Goal: Task Accomplishment & Management: Complete application form

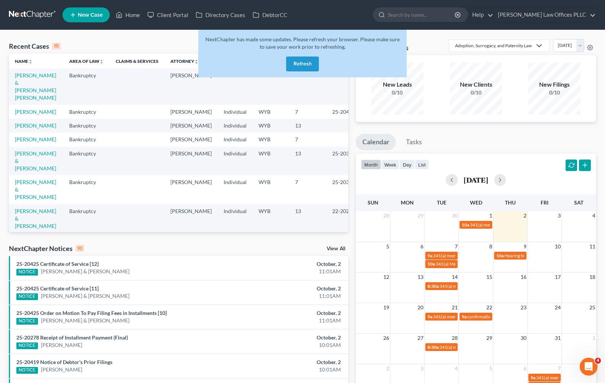
click at [301, 57] on button "Refresh" at bounding box center [302, 64] width 33 height 15
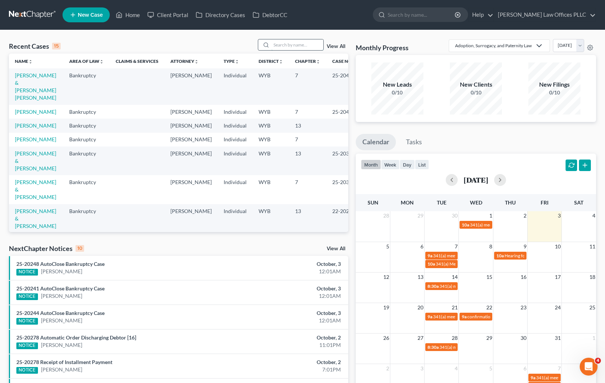
click at [276, 45] on input "search" at bounding box center [297, 44] width 52 height 11
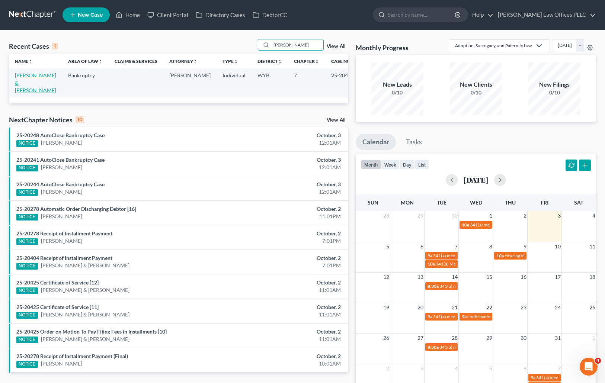
type input "Calderon"
click at [25, 82] on link "Calderon, Christopher & Jennifer" at bounding box center [35, 82] width 41 height 21
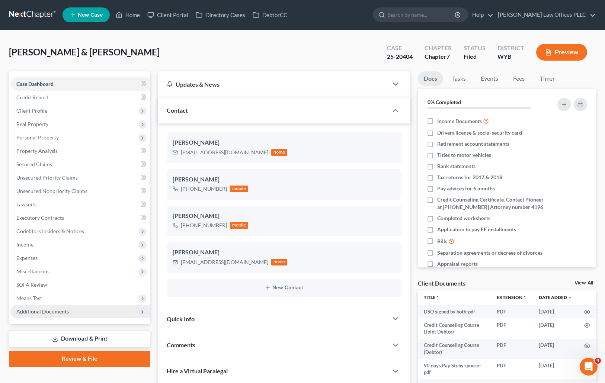
click at [36, 309] on span "Additional Documents" at bounding box center [42, 311] width 52 height 6
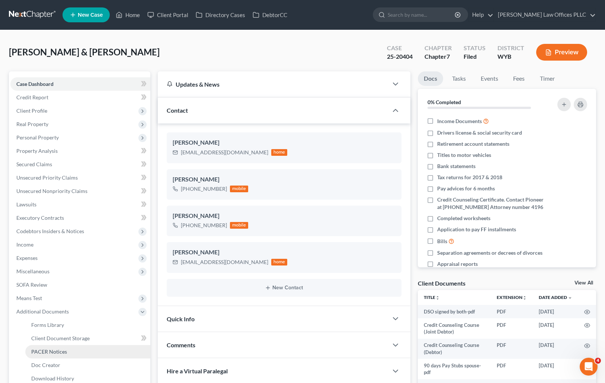
click at [68, 352] on link "PACER Notices" at bounding box center [87, 351] width 125 height 13
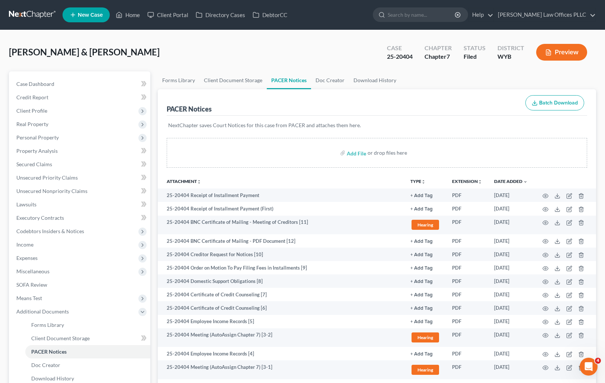
click at [22, 39] on div "Calderon, Christopher & Jennifer Upgraded Case 25-20404 Chapter Chapter 7 Statu…" at bounding box center [302, 55] width 587 height 32
click at [54, 136] on span "Personal Property" at bounding box center [37, 137] width 42 height 6
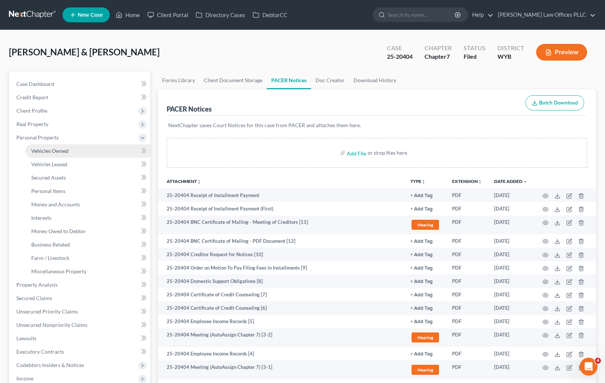
click at [62, 151] on span "Vehicles Owned" at bounding box center [49, 151] width 37 height 6
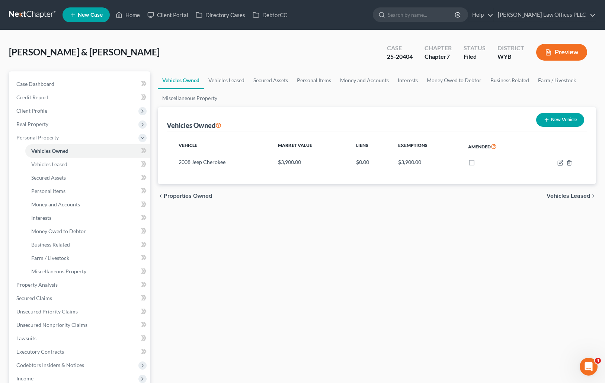
click at [568, 121] on button "New Vehicle" at bounding box center [560, 120] width 48 height 14
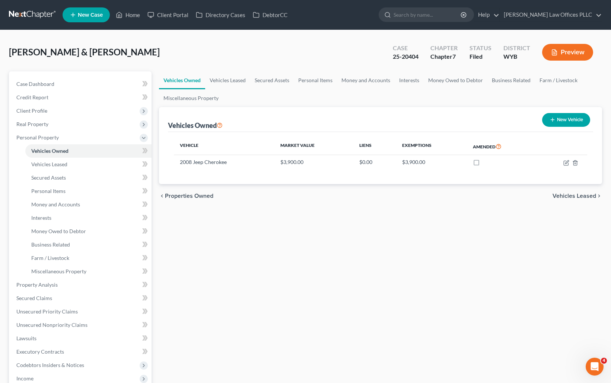
select select "0"
select select "2"
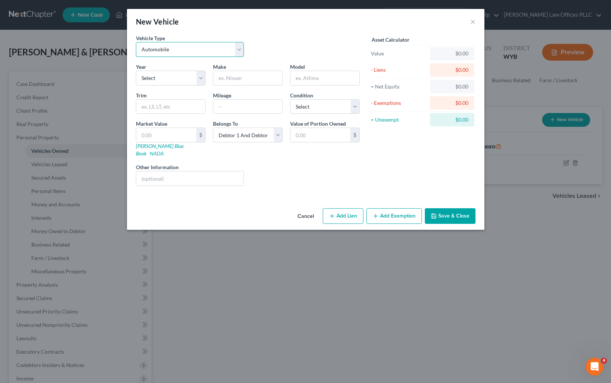
click at [167, 47] on select "Select Automobile Truck Trailer Watercraft Aircraft Motor Home Atv Other Vehicle" at bounding box center [190, 49] width 108 height 15
select select "1"
click at [136, 42] on select "Select Automobile Truck Trailer Watercraft Aircraft Motor Home Atv Other Vehicle" at bounding box center [190, 49] width 108 height 15
click at [156, 80] on select "Select 2026 2025 2024 2023 2022 2021 2020 2019 2018 2017 2016 2015 2014 2013 20…" at bounding box center [171, 78] width 70 height 15
select select "11"
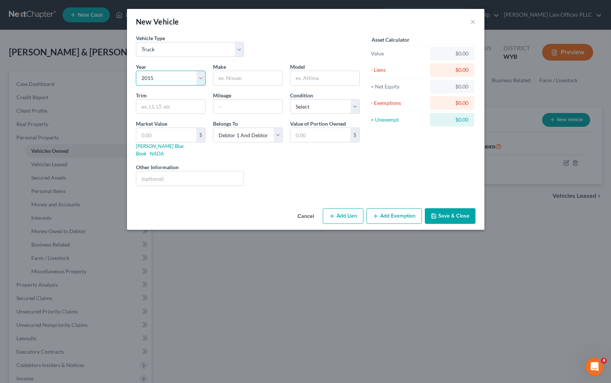
click at [136, 71] on select "Select 2026 2025 2024 2023 2022 2021 2020 2019 2018 2017 2016 2015 2014 2013 20…" at bounding box center [171, 78] width 70 height 15
click at [230, 80] on input "text" at bounding box center [247, 78] width 69 height 14
type input "Ford"
type input "F 150"
click at [150, 145] on link "Kelly Blue Book" at bounding box center [160, 150] width 48 height 14
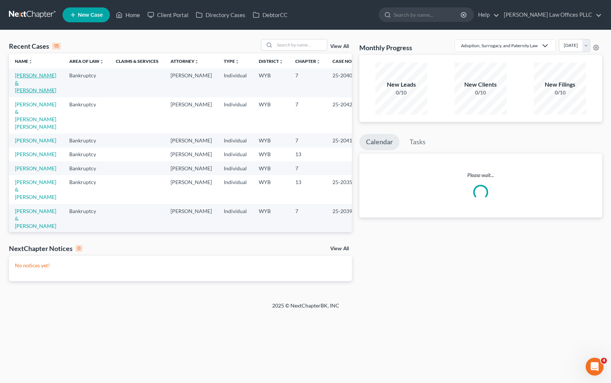
click at [32, 83] on link "Calderon, Christopher & Jennifer" at bounding box center [35, 82] width 41 height 21
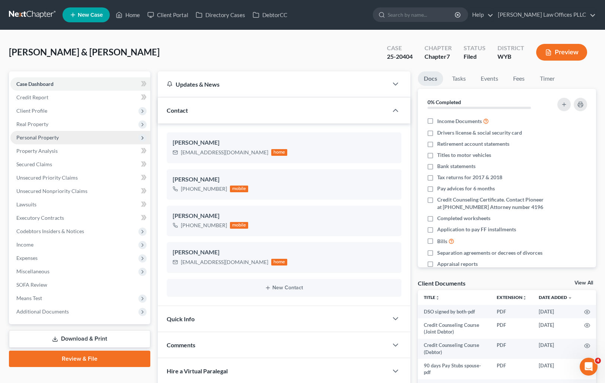
click at [41, 136] on span "Personal Property" at bounding box center [37, 137] width 42 height 6
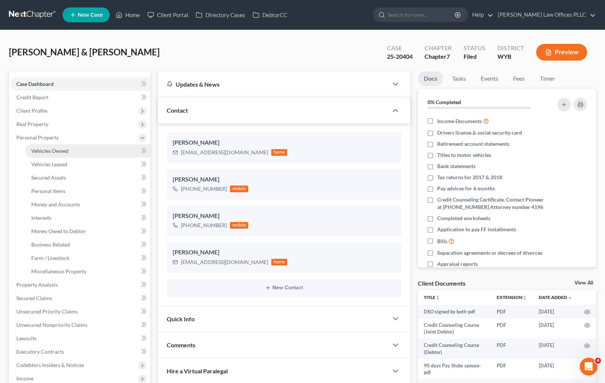
click at [60, 151] on span "Vehicles Owned" at bounding box center [49, 151] width 37 height 6
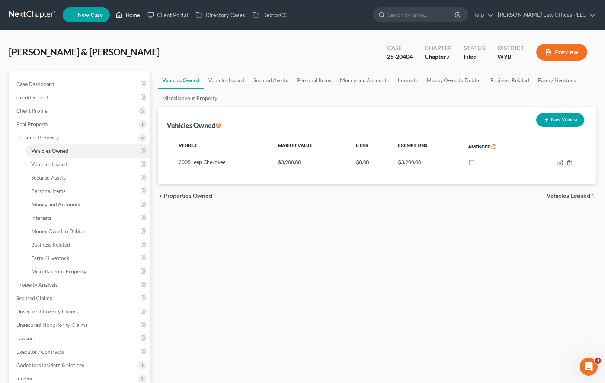
click at [135, 13] on link "Home" at bounding box center [128, 14] width 32 height 13
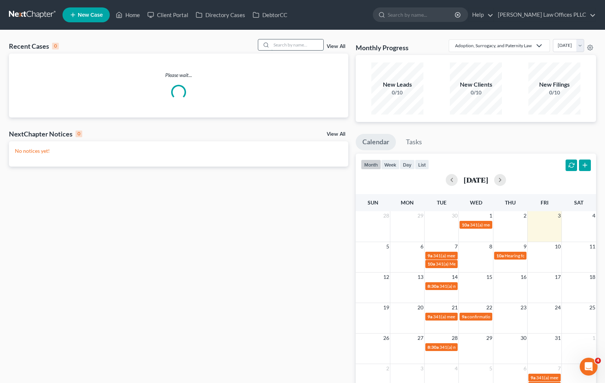
click at [279, 43] on input "search" at bounding box center [297, 44] width 52 height 11
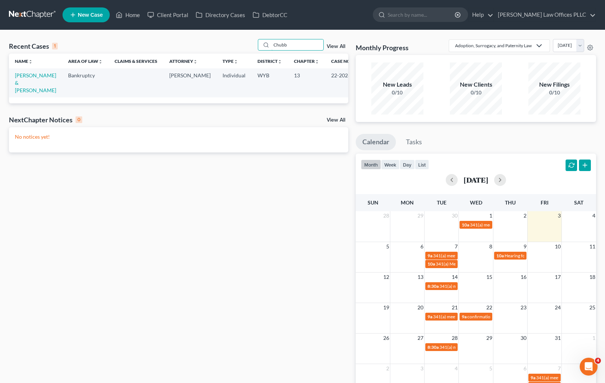
type input "Chubb"
click at [26, 79] on td "[PERSON_NAME] & [PERSON_NAME]" at bounding box center [35, 82] width 53 height 29
click at [28, 76] on link "[PERSON_NAME] & [PERSON_NAME]" at bounding box center [35, 82] width 41 height 21
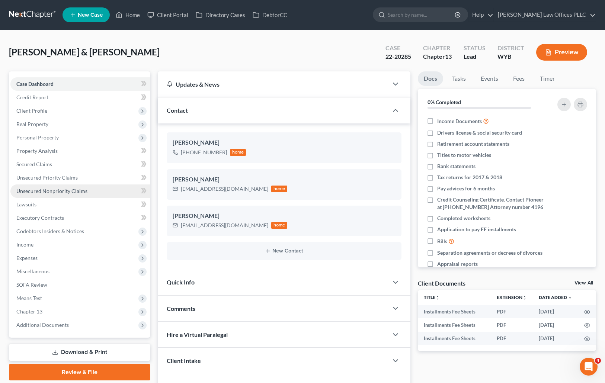
click at [57, 193] on span "Unsecured Nonpriority Claims" at bounding box center [51, 191] width 71 height 6
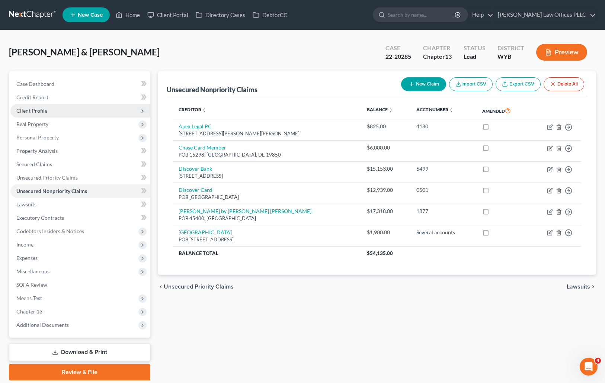
click at [39, 108] on span "Client Profile" at bounding box center [31, 111] width 31 height 6
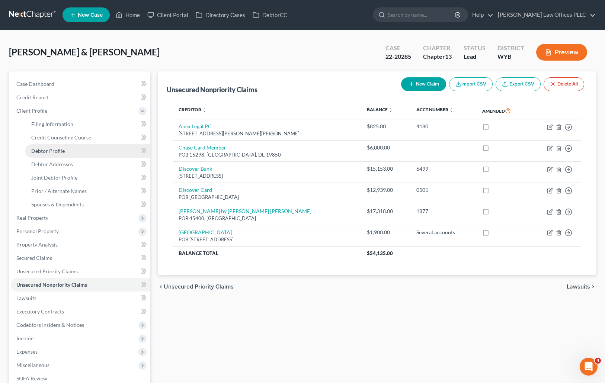
click at [57, 150] on span "Debtor Profile" at bounding box center [47, 151] width 33 height 6
select select "1"
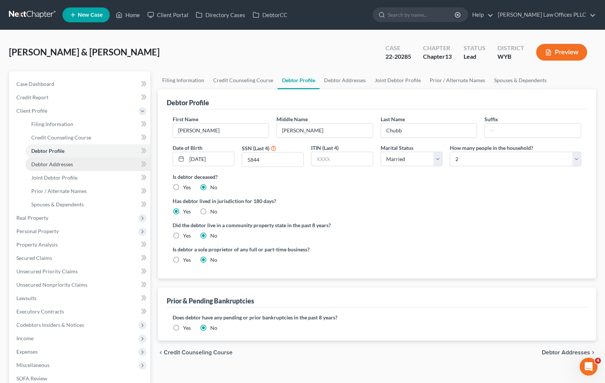
click at [68, 165] on span "Debtor Addresses" at bounding box center [52, 164] width 42 height 6
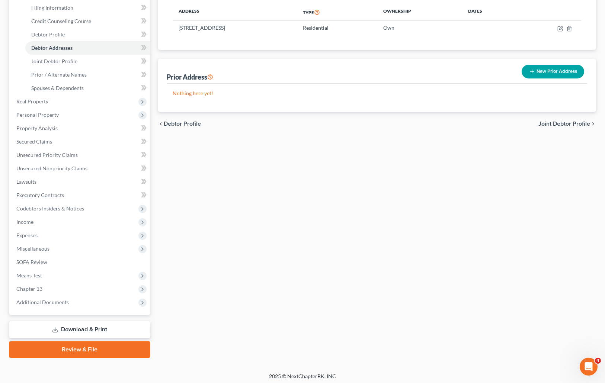
scroll to position [119, 0]
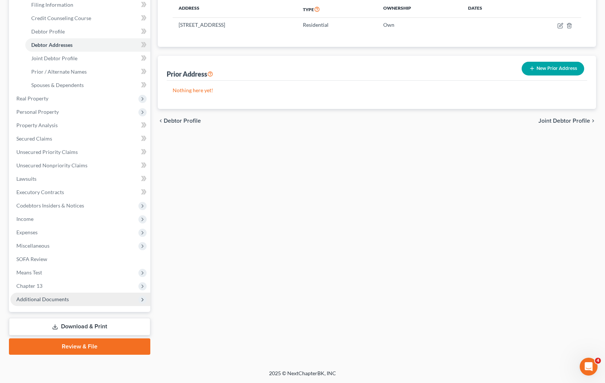
click at [56, 300] on span "Additional Documents" at bounding box center [42, 299] width 52 height 6
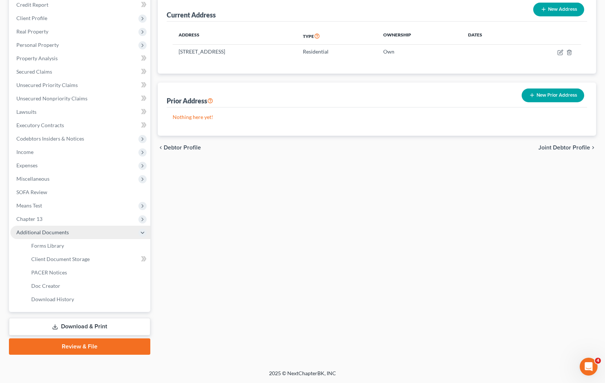
scroll to position [93, 0]
click at [55, 272] on span "PACER Notices" at bounding box center [49, 272] width 36 height 6
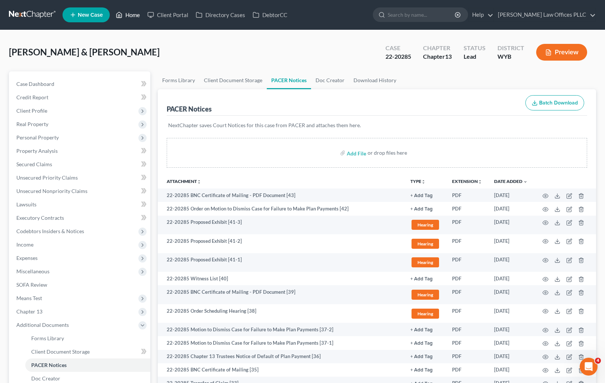
click at [136, 16] on link "Home" at bounding box center [128, 14] width 32 height 13
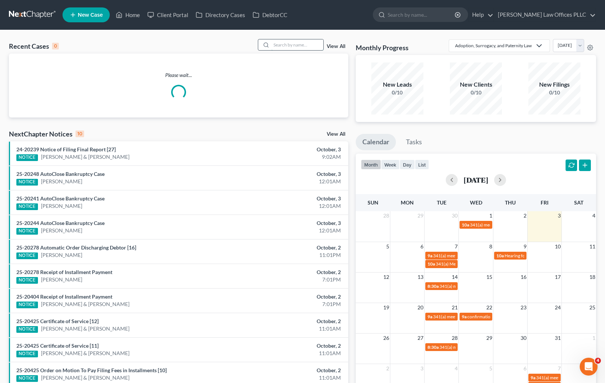
click at [275, 45] on input "search" at bounding box center [297, 44] width 52 height 11
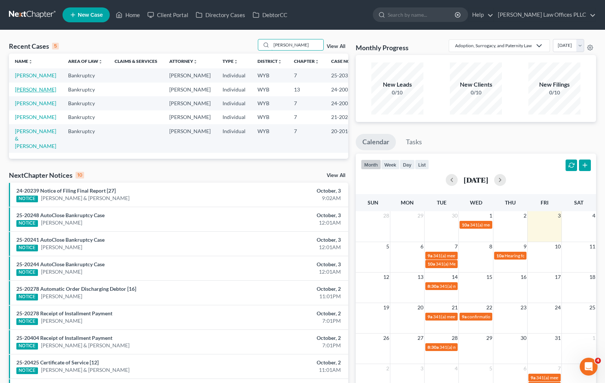
type input "Clark"
click at [26, 93] on link "Clarke, Jayna" at bounding box center [35, 89] width 41 height 6
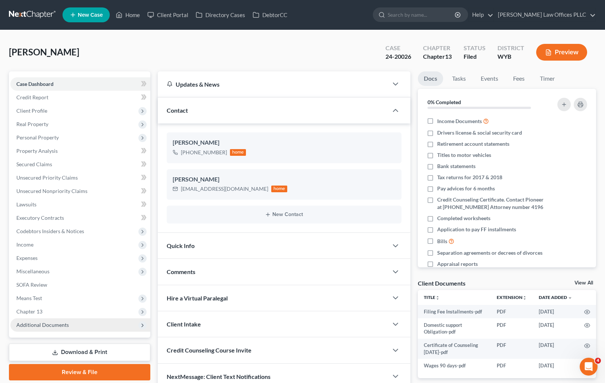
click at [60, 325] on span "Additional Documents" at bounding box center [42, 325] width 52 height 6
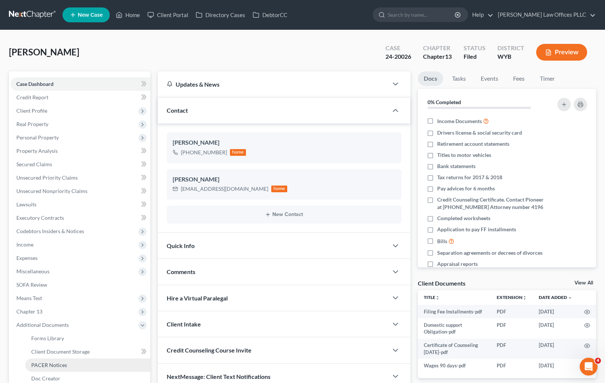
click at [68, 364] on link "PACER Notices" at bounding box center [87, 365] width 125 height 13
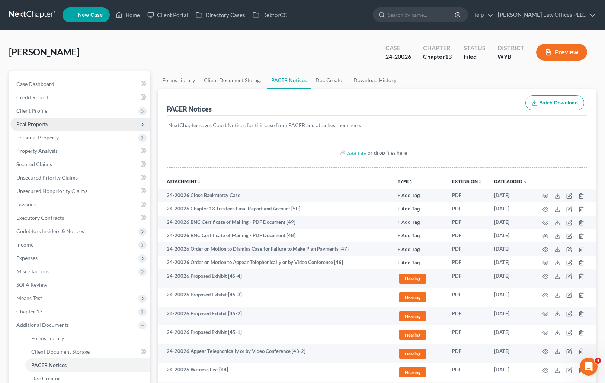
click at [42, 122] on span "Real Property" at bounding box center [32, 124] width 32 height 6
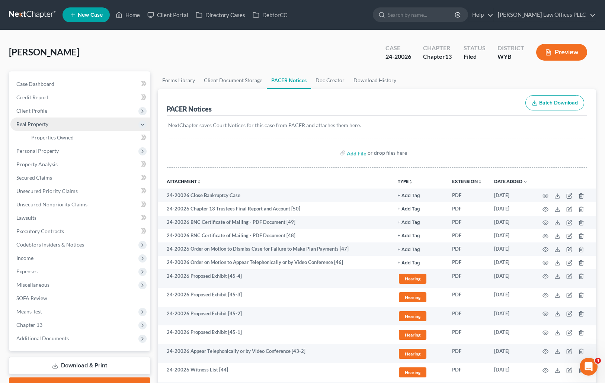
click at [42, 122] on span "Real Property" at bounding box center [32, 124] width 32 height 6
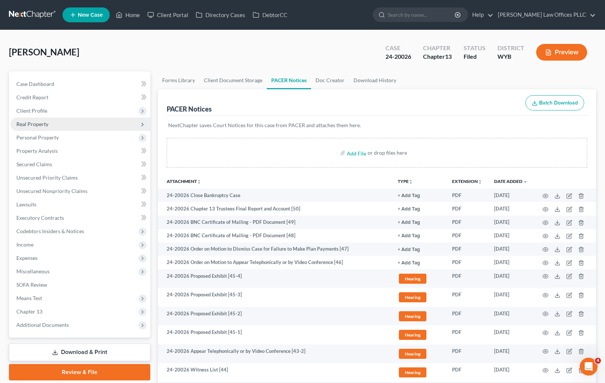
click at [39, 122] on span "Real Property" at bounding box center [32, 124] width 32 height 6
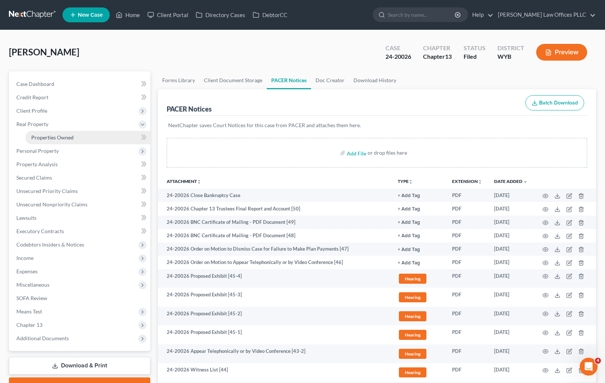
click at [66, 136] on span "Properties Owned" at bounding box center [52, 137] width 42 height 6
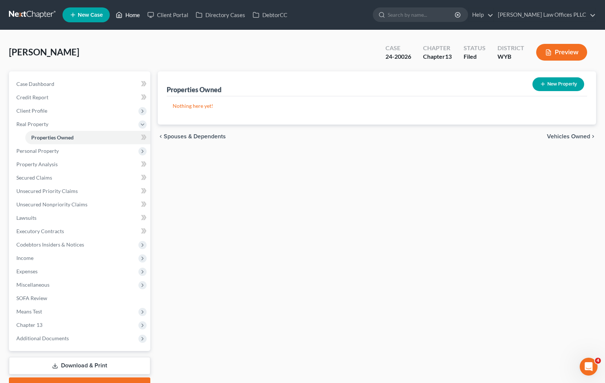
click at [135, 14] on link "Home" at bounding box center [128, 14] width 32 height 13
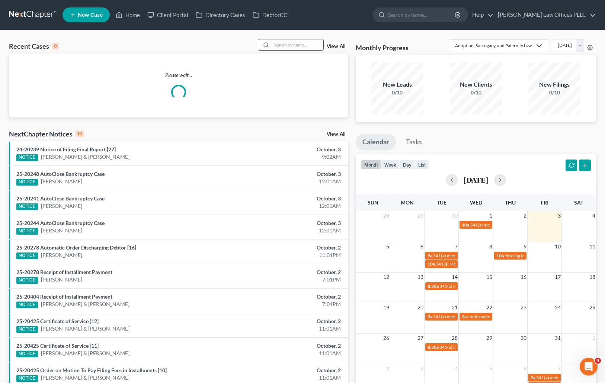
click at [280, 44] on input "search" at bounding box center [297, 44] width 52 height 11
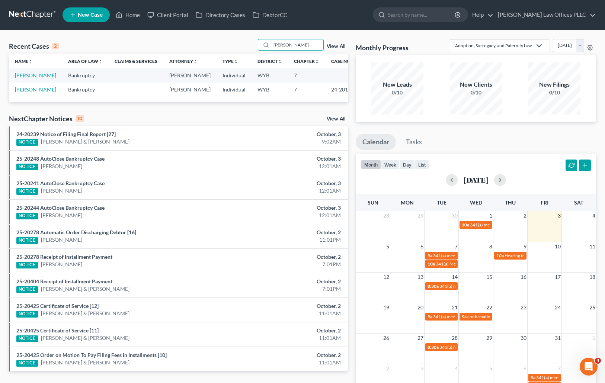
type input "Jones"
click at [40, 74] on td "[PERSON_NAME]" at bounding box center [35, 75] width 53 height 14
click at [31, 77] on link "[PERSON_NAME]" at bounding box center [35, 75] width 41 height 6
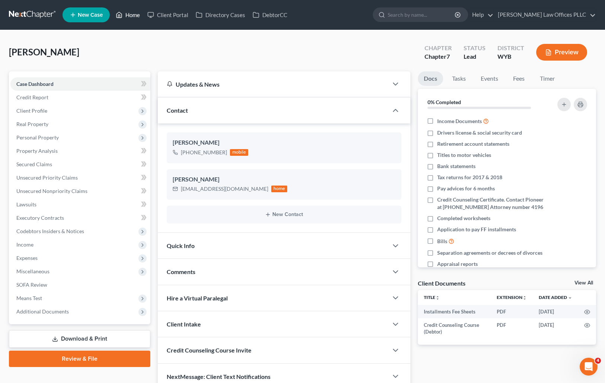
click at [131, 14] on link "Home" at bounding box center [128, 14] width 32 height 13
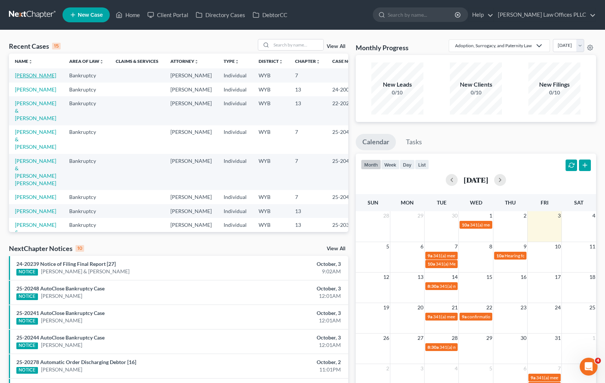
click at [25, 76] on link "[PERSON_NAME]" at bounding box center [35, 75] width 41 height 6
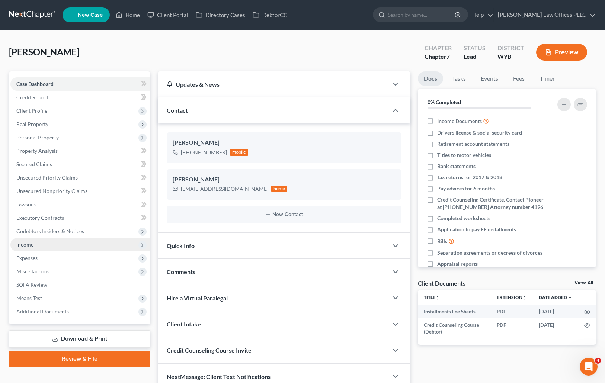
click at [28, 243] on span "Income" at bounding box center [24, 244] width 17 height 6
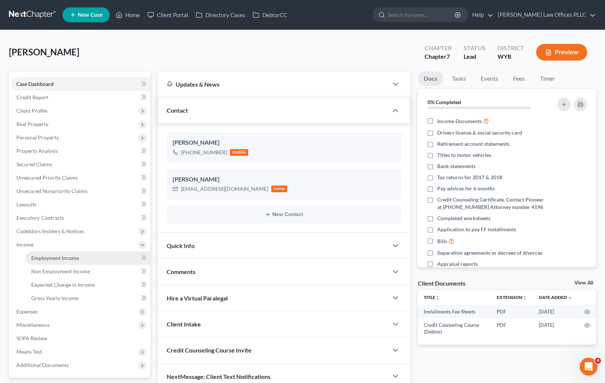
click at [69, 259] on span "Employment Income" at bounding box center [55, 258] width 48 height 6
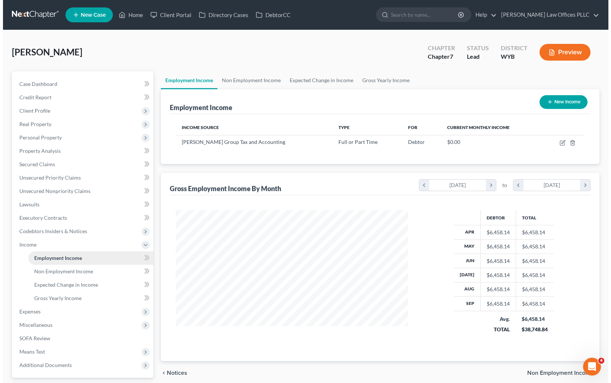
scroll to position [134, 247]
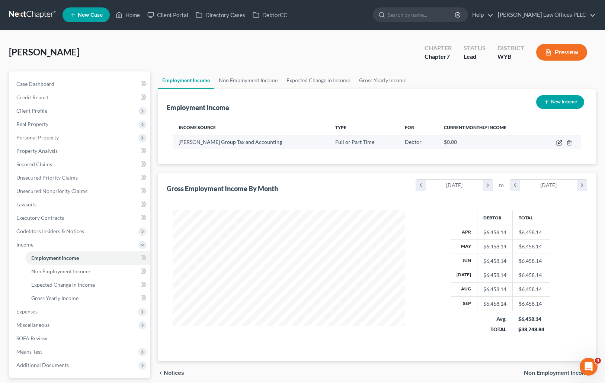
click at [559, 144] on icon "button" at bounding box center [559, 143] width 6 height 6
select select "0"
select select "5"
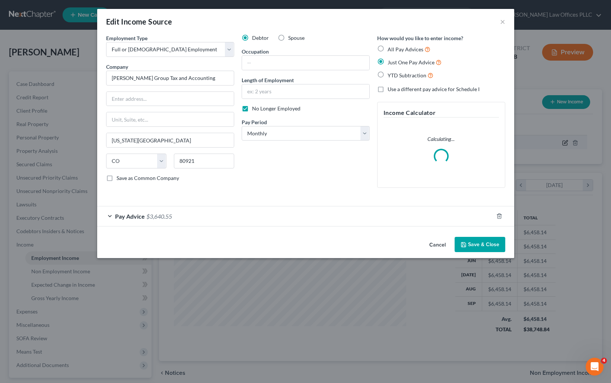
scroll to position [134, 249]
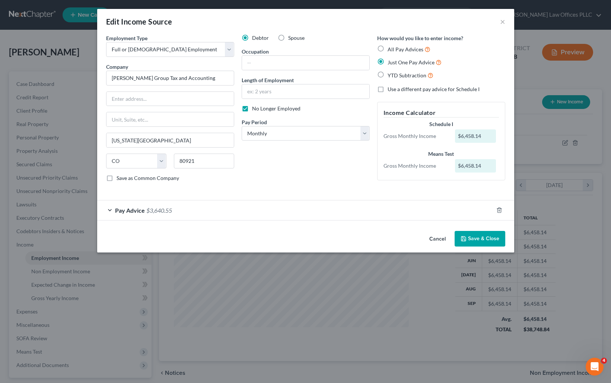
click at [133, 208] on span "Pay Advice" at bounding box center [130, 210] width 30 height 7
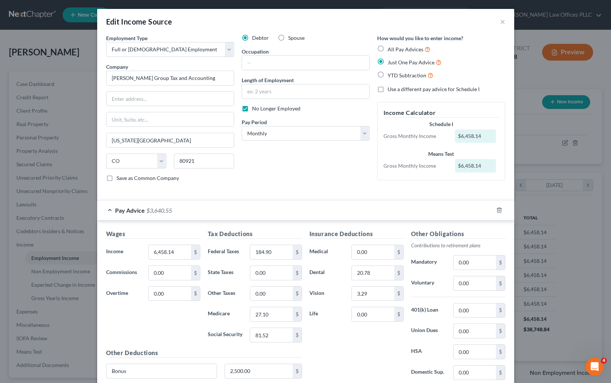
click at [532, 151] on div "Edit Income Source × Employment Type * Select Full or Part Time Employment Self…" at bounding box center [305, 191] width 611 height 383
click at [420, 186] on div "How would you like to enter income? All Pay Advices Just One Pay Advice YTD Sub…" at bounding box center [440, 111] width 135 height 154
click at [364, 134] on select "Select Monthly Twice Monthly Every Other Week Weekly" at bounding box center [305, 133] width 128 height 15
select select "1"
click at [241, 126] on select "Select Monthly Twice Monthly Every Other Week Weekly" at bounding box center [305, 133] width 128 height 15
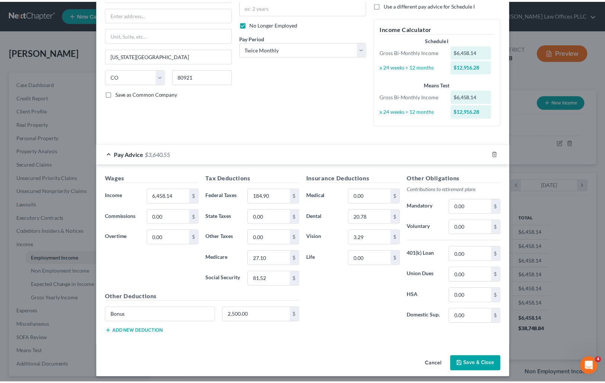
scroll to position [88, 0]
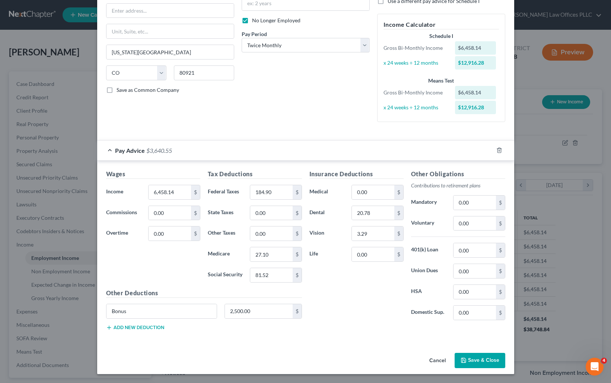
click at [471, 361] on button "Save & Close" at bounding box center [479, 361] width 51 height 16
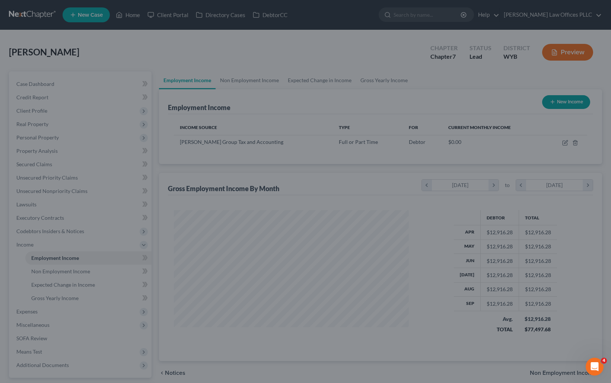
scroll to position [371976, 371862]
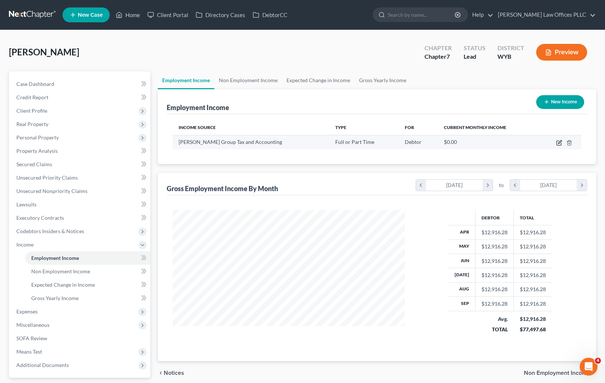
click at [559, 143] on icon "button" at bounding box center [559, 141] width 3 height 3
select select "0"
select select "5"
select select "1"
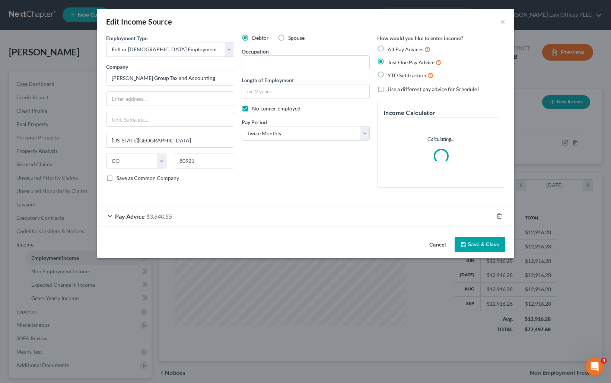
scroll to position [134, 249]
click at [132, 218] on span "Pay Advice" at bounding box center [130, 216] width 30 height 7
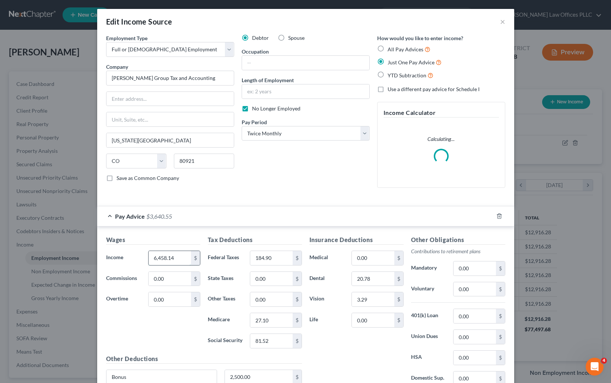
click at [177, 259] on input "6,458.14" at bounding box center [169, 258] width 42 height 14
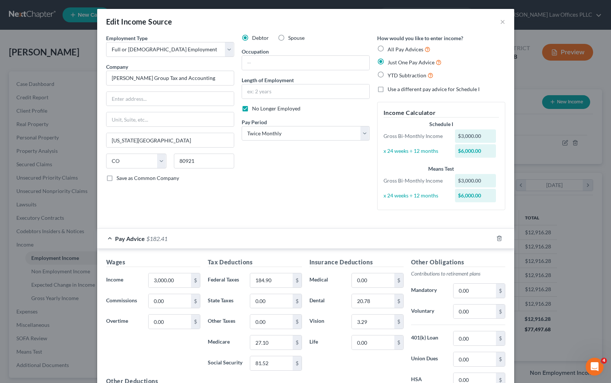
drag, startPoint x: 447, startPoint y: 237, endPoint x: 406, endPoint y: 252, distance: 44.2
click at [447, 237] on div "Pay Advice $182.41" at bounding box center [295, 239] width 396 height 20
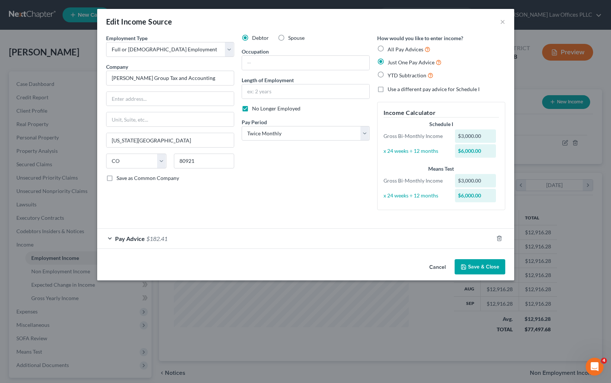
click at [144, 239] on span "Pay Advice" at bounding box center [130, 238] width 30 height 7
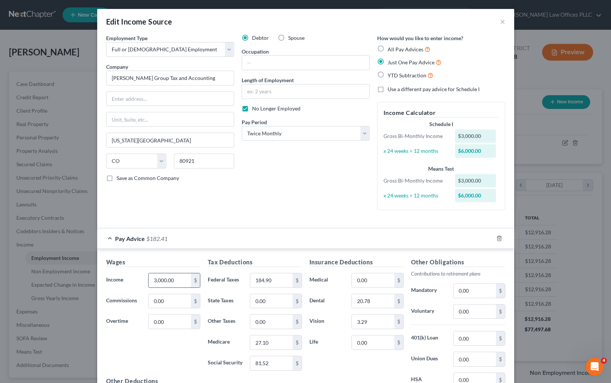
click at [175, 282] on input "3,000.00" at bounding box center [169, 281] width 42 height 14
type input "3,125.00"
click at [208, 229] on div "Pay Advice $307.41" at bounding box center [295, 239] width 396 height 20
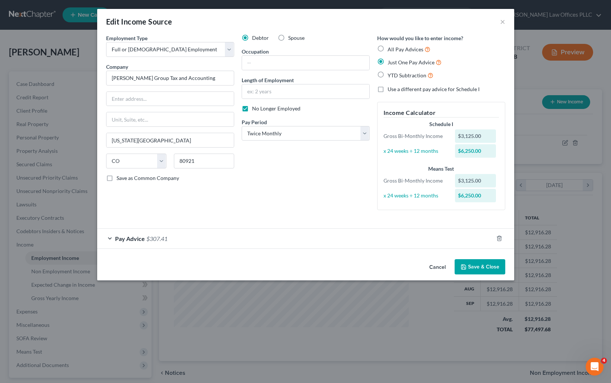
click at [135, 239] on span "Pay Advice" at bounding box center [130, 238] width 30 height 7
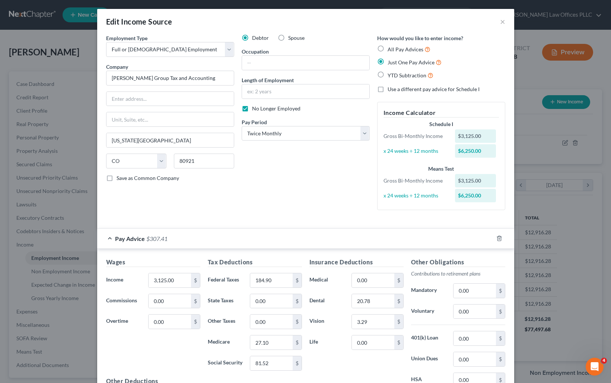
click at [441, 218] on div "Employment Type * Select Full or Part Time Employment Self Employment Company *…" at bounding box center [305, 128] width 406 height 188
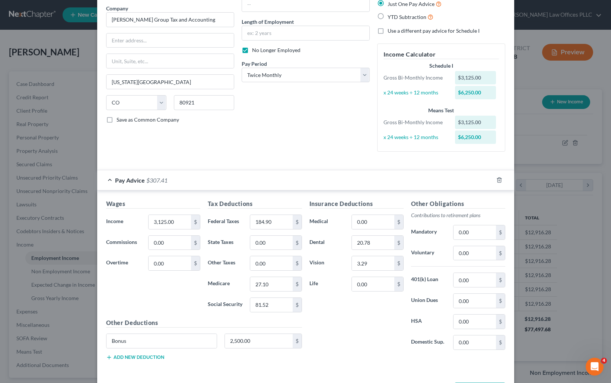
scroll to position [59, 0]
click at [254, 341] on input "2,500.00" at bounding box center [259, 341] width 68 height 14
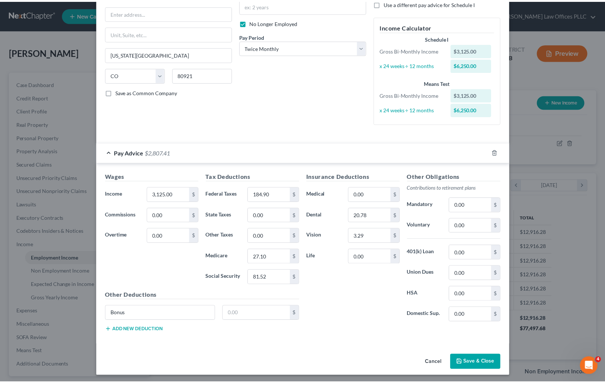
scroll to position [88, 0]
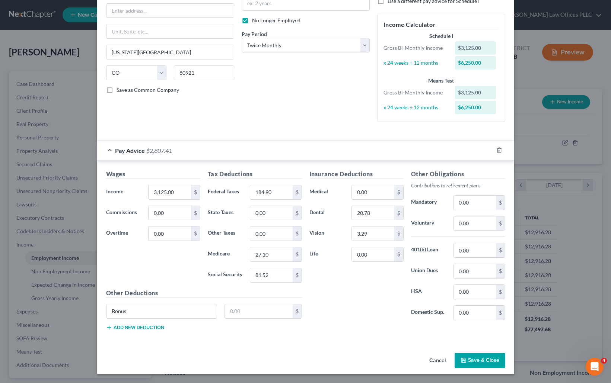
click at [482, 358] on button "Save & Close" at bounding box center [479, 361] width 51 height 16
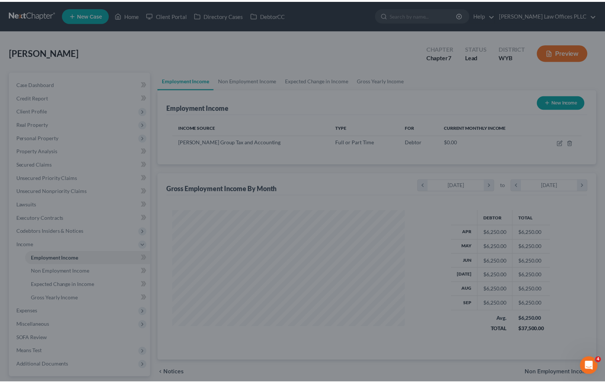
scroll to position [371976, 371862]
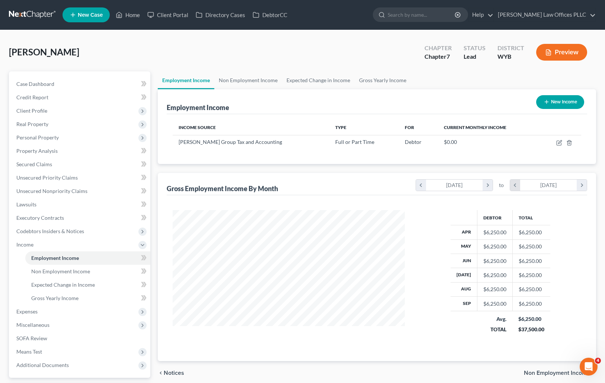
click at [516, 186] on icon "chevron_left" at bounding box center [515, 185] width 10 height 11
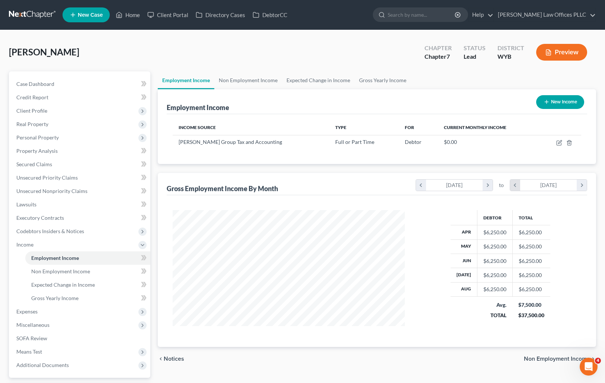
scroll to position [371990, 371862]
click at [516, 186] on icon "chevron_left" at bounding box center [515, 185] width 10 height 11
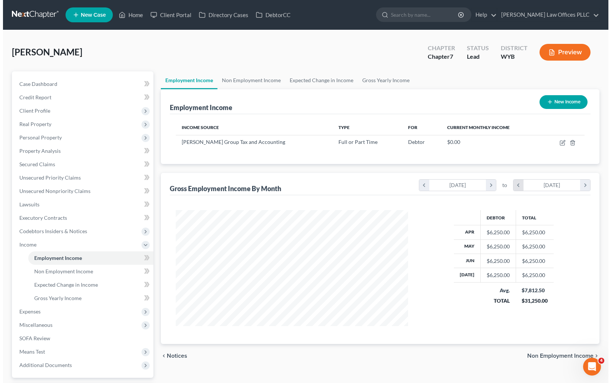
scroll to position [371993, 371862]
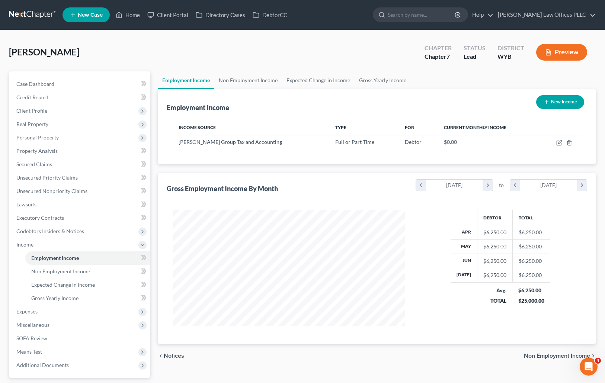
click at [557, 101] on button "New Income" at bounding box center [560, 102] width 48 height 14
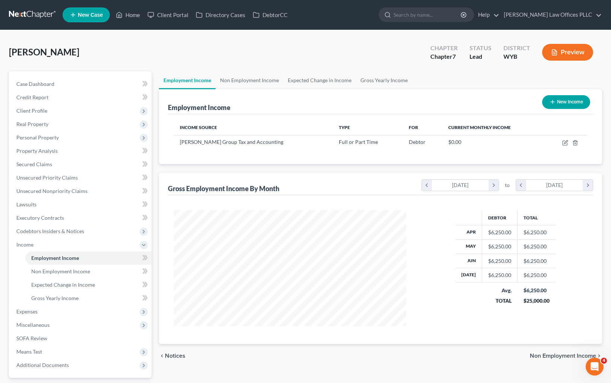
scroll to position [117, 249]
select select "0"
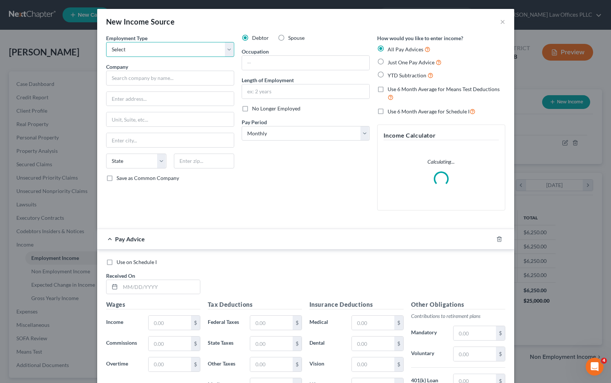
click at [135, 47] on select "Select Full or Part Time Employment Self Employment" at bounding box center [170, 49] width 128 height 15
select select "0"
click at [106, 42] on select "Select Full or Part Time Employment Self Employment" at bounding box center [170, 49] width 128 height 15
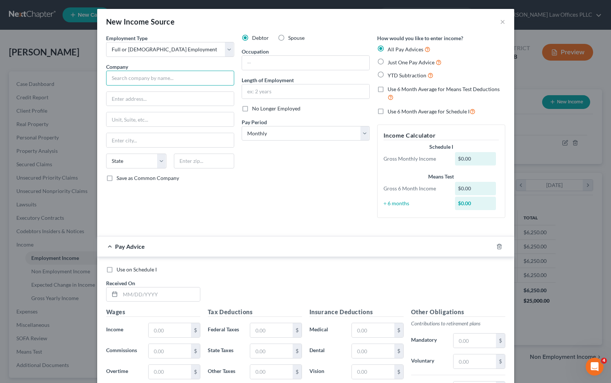
click at [127, 79] on input "text" at bounding box center [170, 78] width 128 height 15
type input "New Job"
click at [251, 91] on input "text" at bounding box center [305, 91] width 127 height 14
type input "2 months"
click at [387, 61] on label "Just One Pay Advice" at bounding box center [414, 62] width 54 height 9
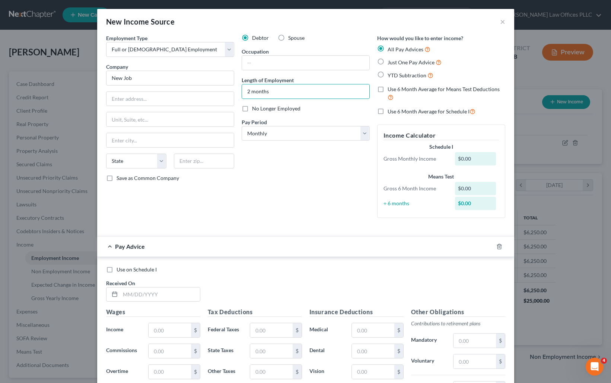
click at [390, 61] on input "Just One Pay Advice" at bounding box center [392, 60] width 5 height 5
radio input "true"
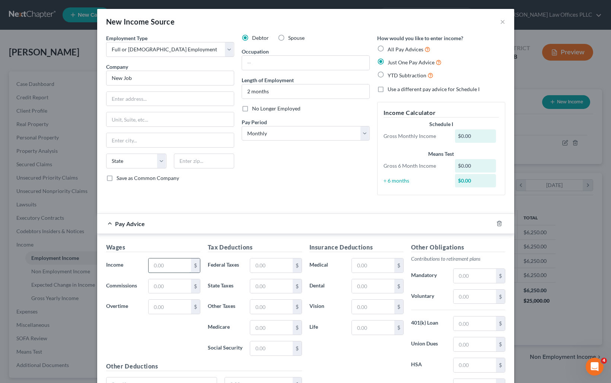
click at [161, 266] on input "text" at bounding box center [169, 266] width 42 height 14
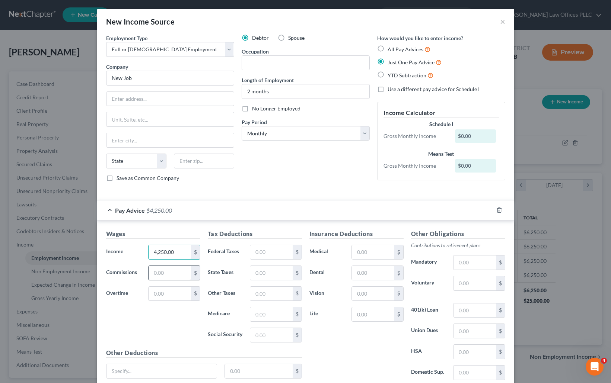
type input "4,250.00"
click at [257, 254] on input "text" at bounding box center [271, 252] width 42 height 14
type input "150.00"
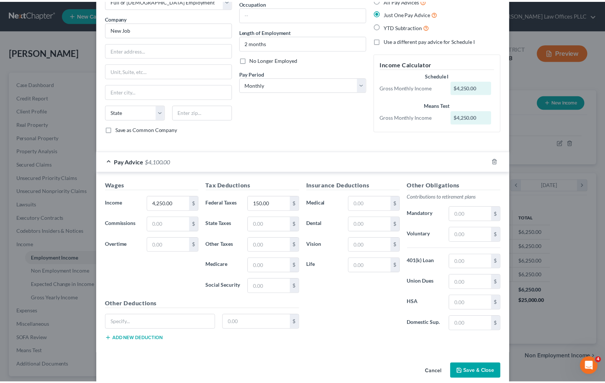
scroll to position [60, 0]
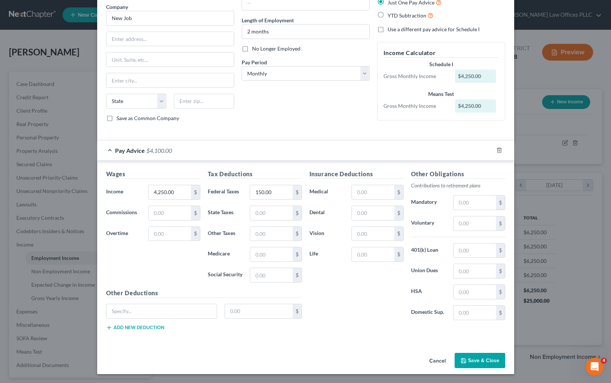
click at [475, 360] on button "Save & Close" at bounding box center [479, 361] width 51 height 16
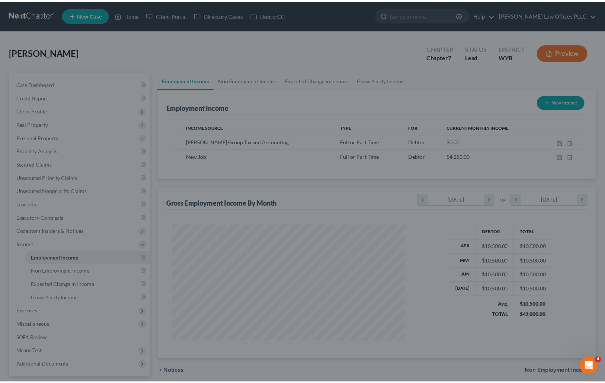
scroll to position [371993, 371862]
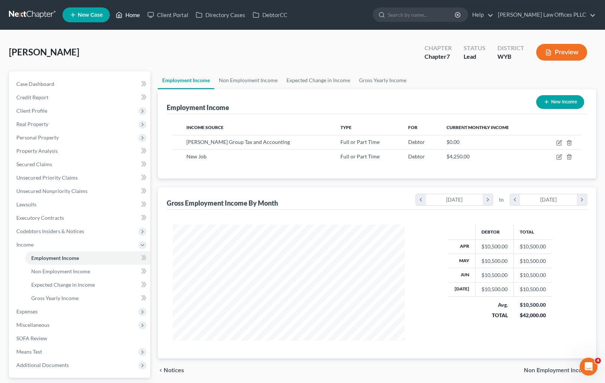
click at [134, 13] on link "Home" at bounding box center [128, 14] width 32 height 13
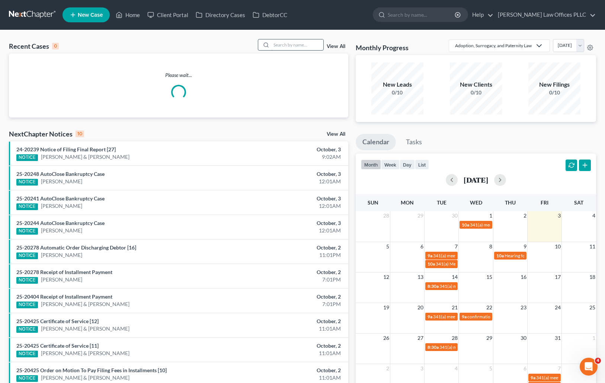
click at [276, 43] on input "search" at bounding box center [297, 44] width 52 height 11
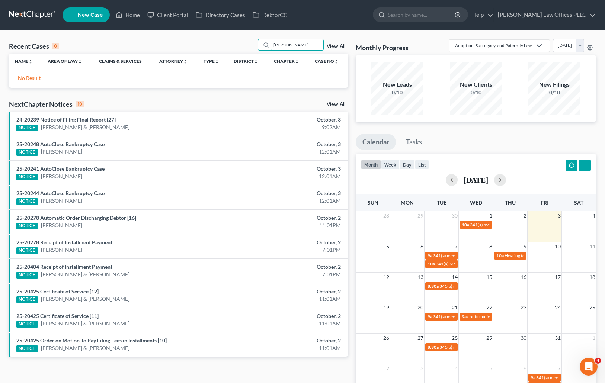
type input "Morren"
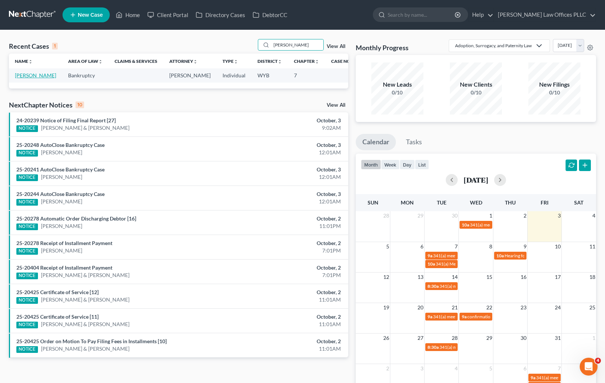
click at [25, 76] on link "Morren, Regina" at bounding box center [35, 75] width 41 height 6
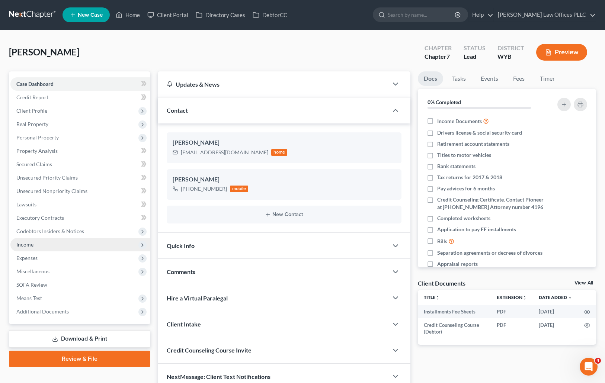
click at [30, 244] on span "Income" at bounding box center [24, 244] width 17 height 6
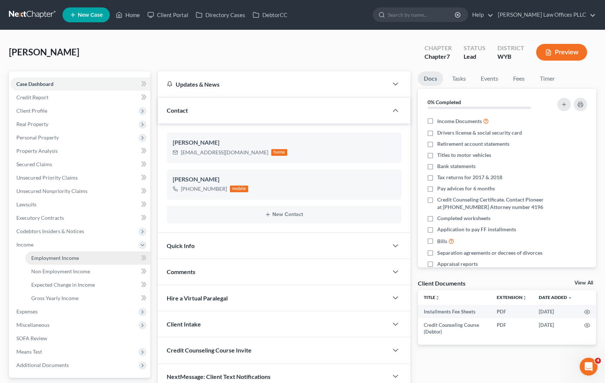
click at [70, 259] on span "Employment Income" at bounding box center [55, 258] width 48 height 6
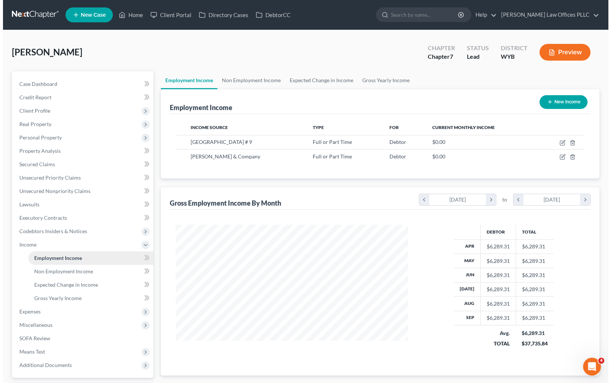
scroll to position [134, 247]
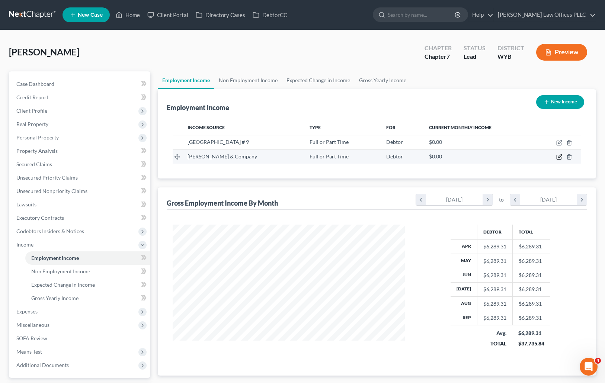
click at [559, 158] on icon "button" at bounding box center [559, 156] width 3 height 3
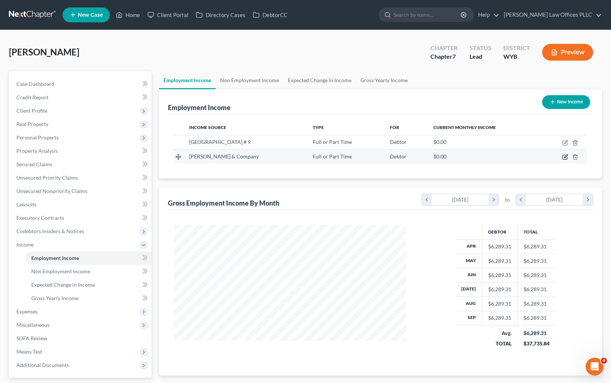
select select "0"
select select "53"
select select "0"
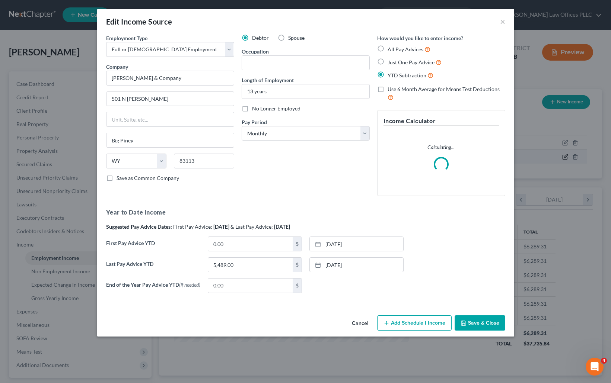
scroll to position [134, 249]
